Goal: Task Accomplishment & Management: Use online tool/utility

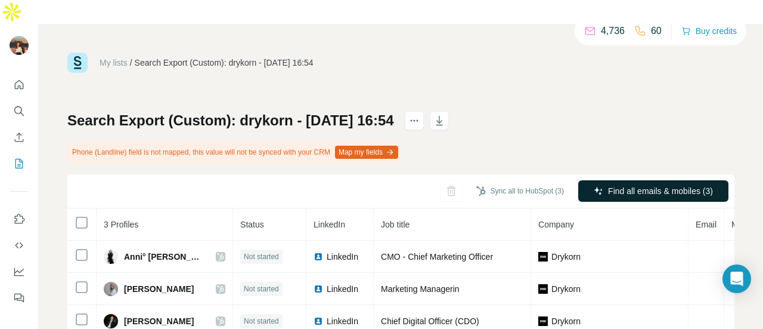
click at [594, 186] on icon "button" at bounding box center [599, 191] width 10 height 10
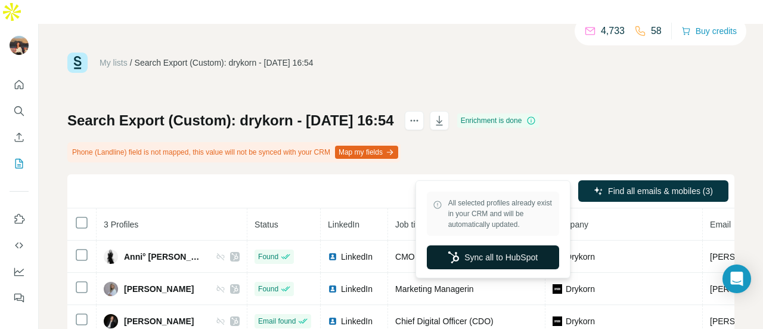
click at [505, 261] on button "Sync all to HubSpot" at bounding box center [493, 257] width 132 height 24
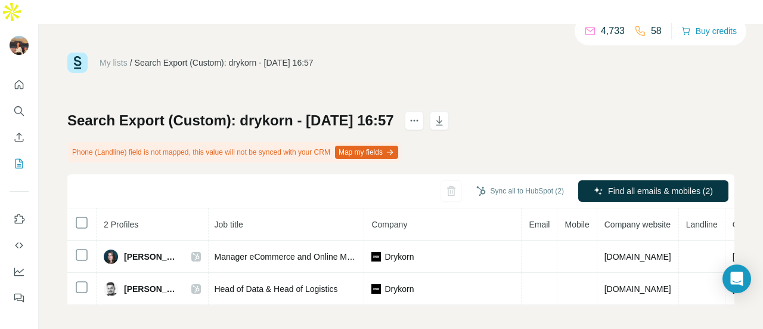
scroll to position [0, 144]
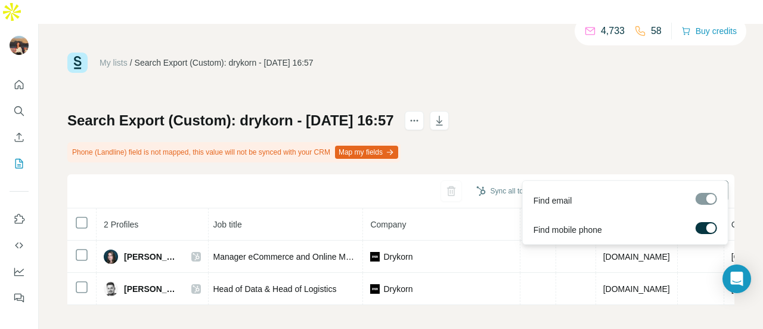
click at [608, 185] on span "Find all emails & mobiles (2)" at bounding box center [660, 191] width 105 height 12
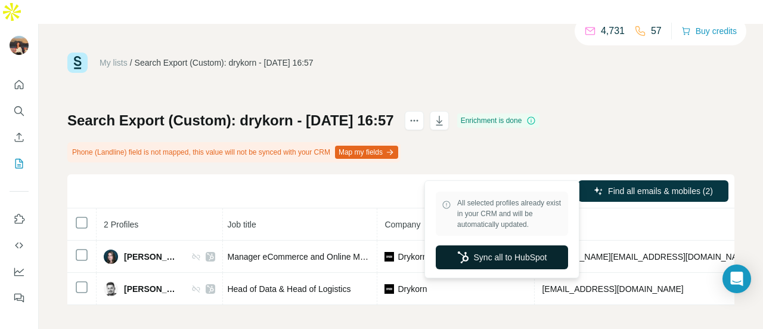
click at [504, 258] on button "Sync all to HubSpot" at bounding box center [502, 257] width 132 height 24
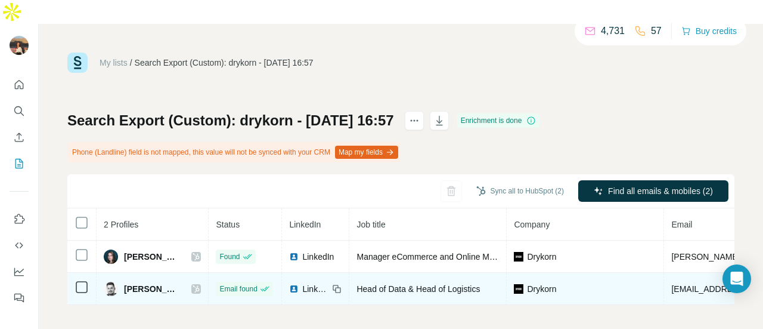
scroll to position [0, 289]
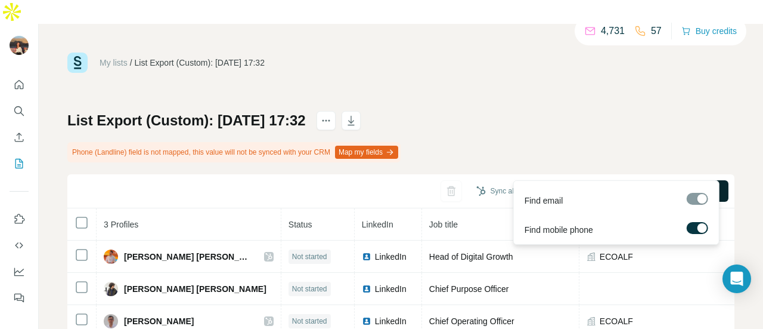
click at [594, 186] on icon "button" at bounding box center [599, 191] width 10 height 10
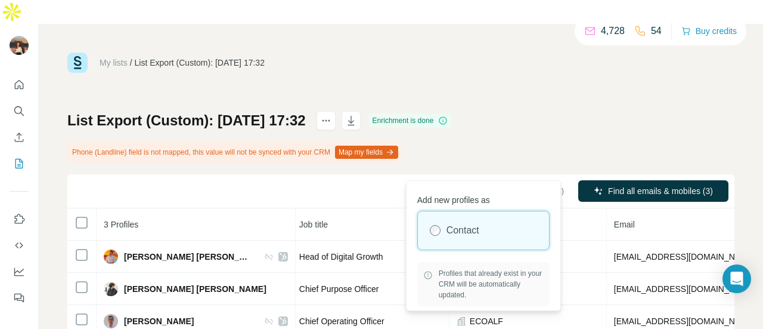
scroll to position [37, 0]
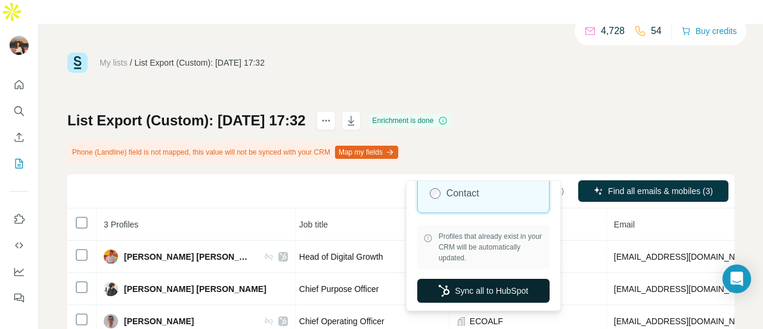
click at [481, 286] on button "Sync all to HubSpot" at bounding box center [483, 290] width 132 height 24
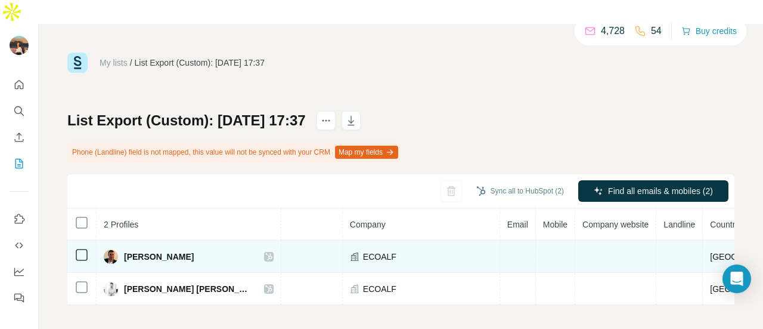
scroll to position [0, 237]
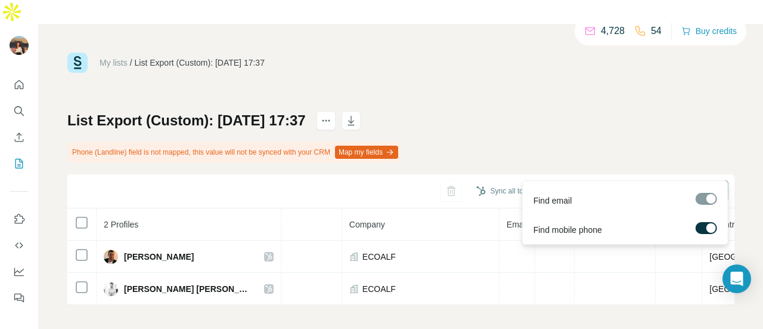
click at [606, 207] on div "Find email" at bounding box center [625, 197] width 200 height 29
click at [611, 183] on div "Find email" at bounding box center [625, 197] width 200 height 29
click at [611, 180] on button "Find all emails & mobiles (2)" at bounding box center [653, 190] width 150 height 21
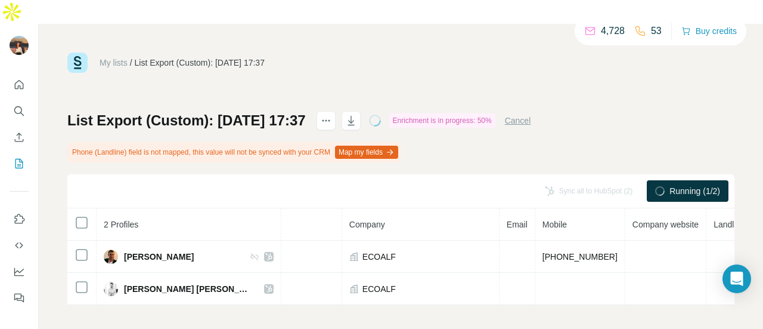
scroll to position [0, 274]
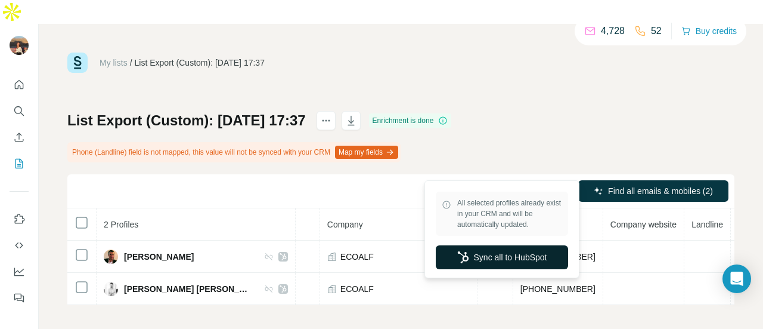
click at [500, 251] on button "Sync all to HubSpot" at bounding box center [502, 257] width 132 height 24
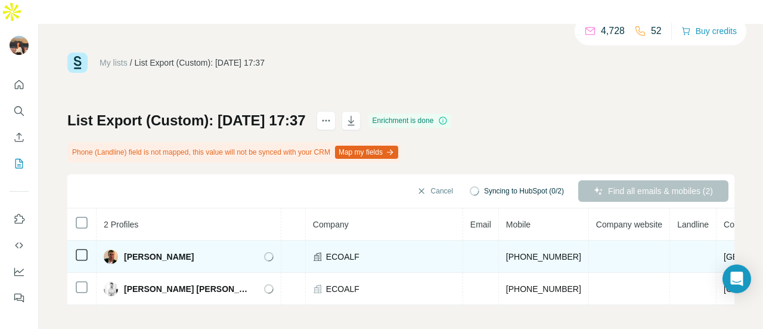
scroll to position [0, 274]
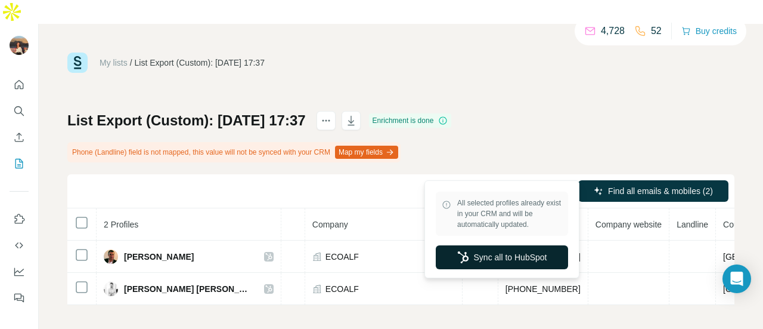
click at [498, 258] on button "Sync all to HubSpot" at bounding box center [502, 257] width 132 height 24
